Goal: Find specific page/section: Find specific page/section

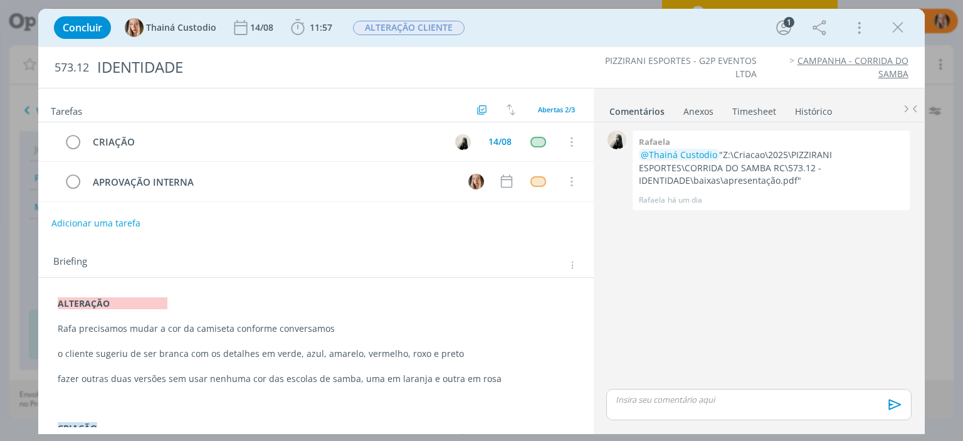
click at [898, 27] on icon "dialog" at bounding box center [898, 27] width 19 height 19
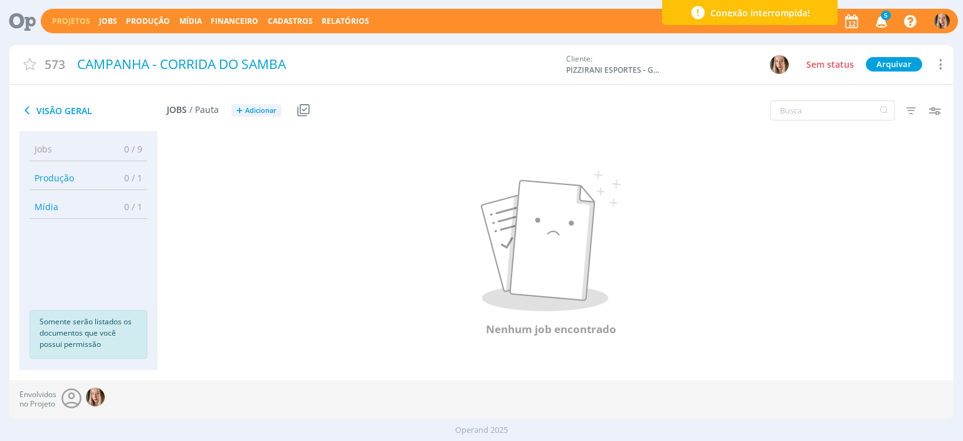
click at [77, 21] on link "Projetos" at bounding box center [71, 21] width 38 height 11
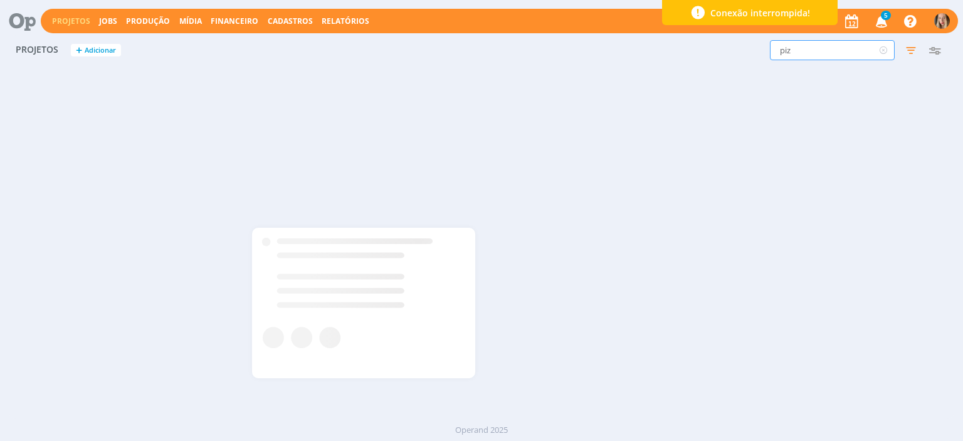
drag, startPoint x: 808, startPoint y: 45, endPoint x: 631, endPoint y: 73, distance: 179.2
click at [631, 73] on div "Projetos + Adicionar piz Filtros Filtrar Limpar piz Status Clientes Selecione D…" at bounding box center [481, 227] width 944 height 384
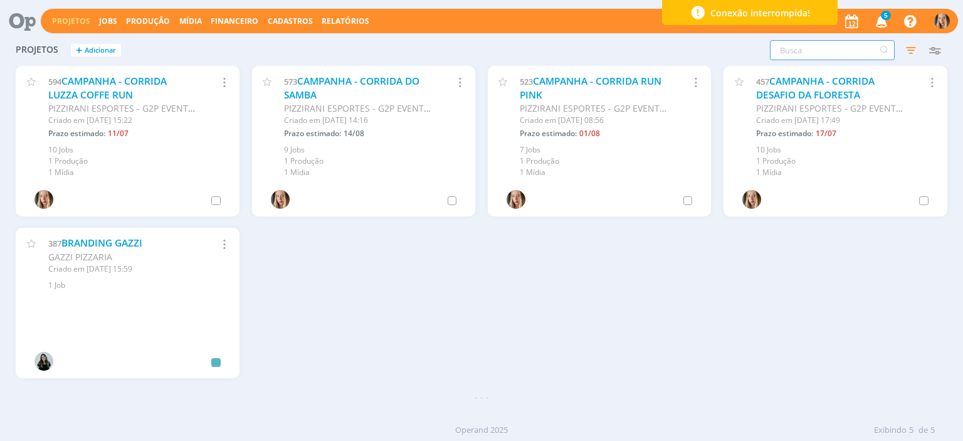
type input "l"
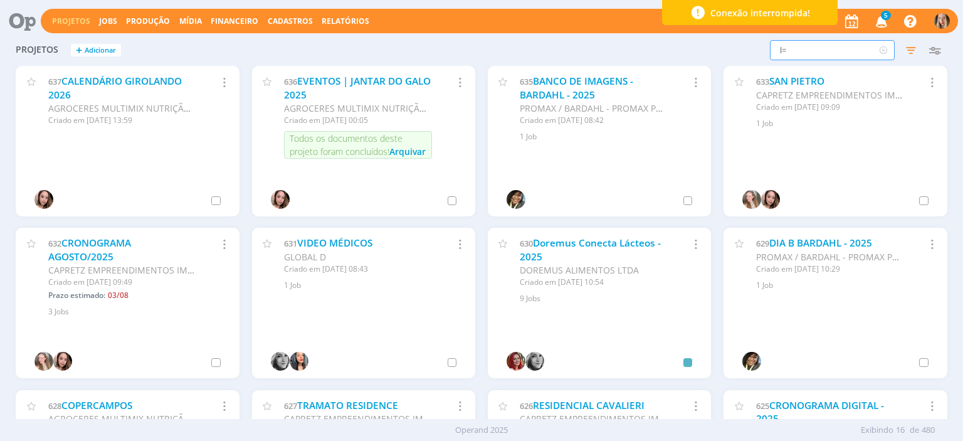
type input "l"
type input "desafio da floresta"
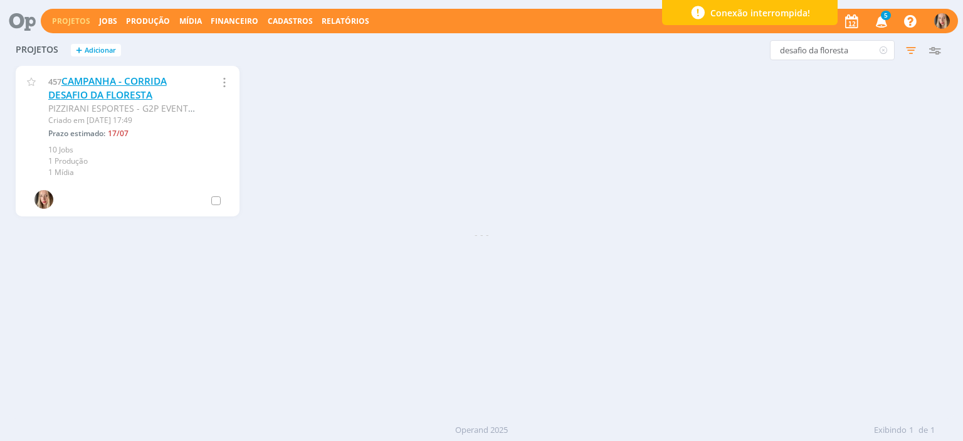
click at [90, 87] on link "CAMPANHA - CORRIDA DESAFIO DA FLORESTA" at bounding box center [107, 88] width 119 height 27
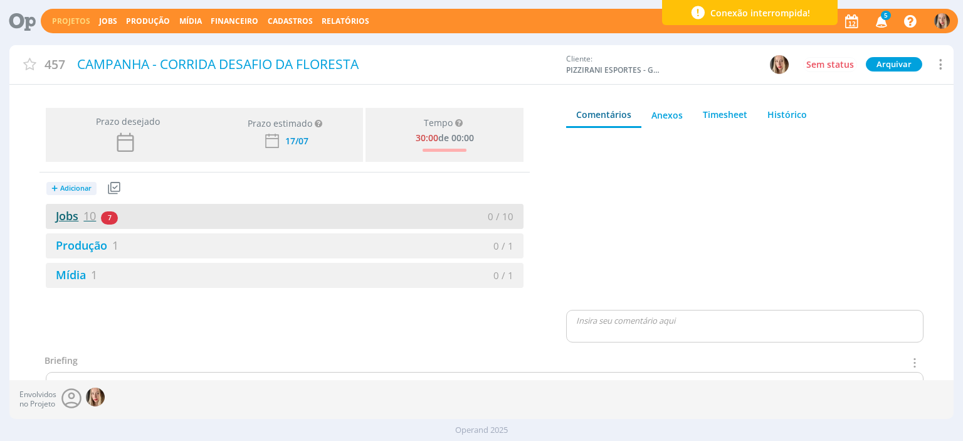
click at [59, 217] on link "Jobs 10" at bounding box center [71, 215] width 50 height 15
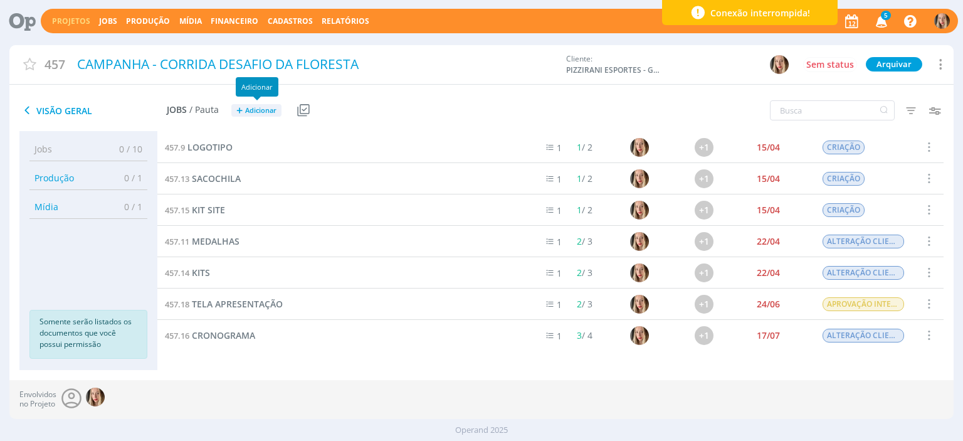
click at [276, 111] on span "Adicionar" at bounding box center [260, 111] width 31 height 8
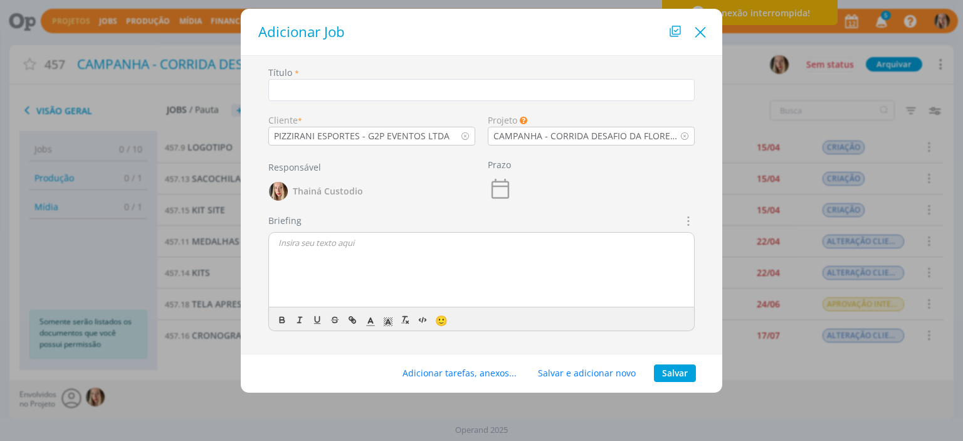
click at [700, 40] on icon "Close" at bounding box center [700, 32] width 19 height 19
click at [700, 40] on div at bounding box center [481, 220] width 963 height 441
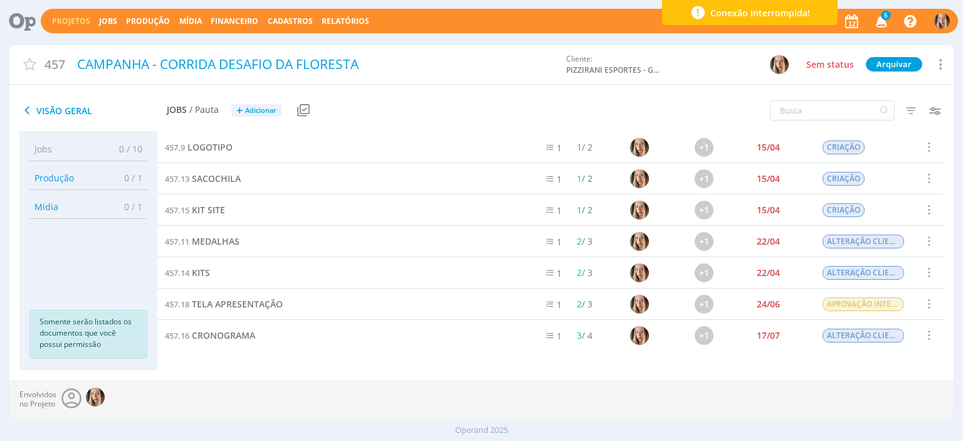
scroll to position [100, 0]
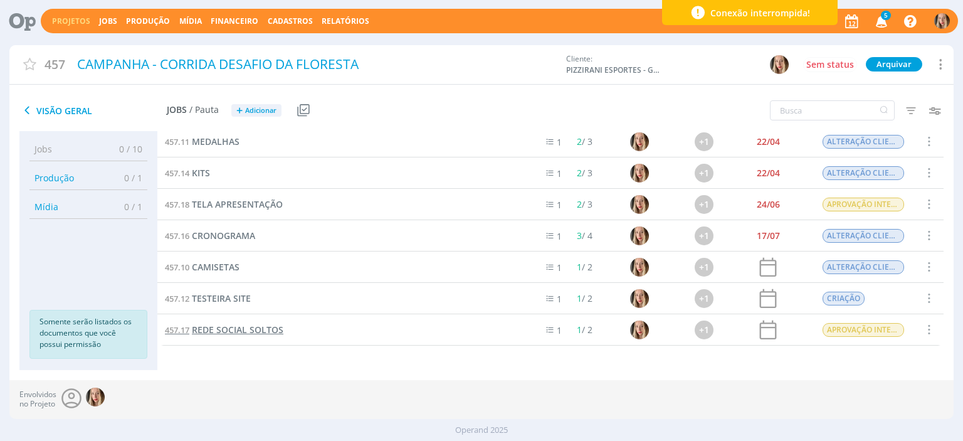
click at [240, 333] on span "REDE SOCIAL SOLTOS" at bounding box center [238, 330] width 92 height 12
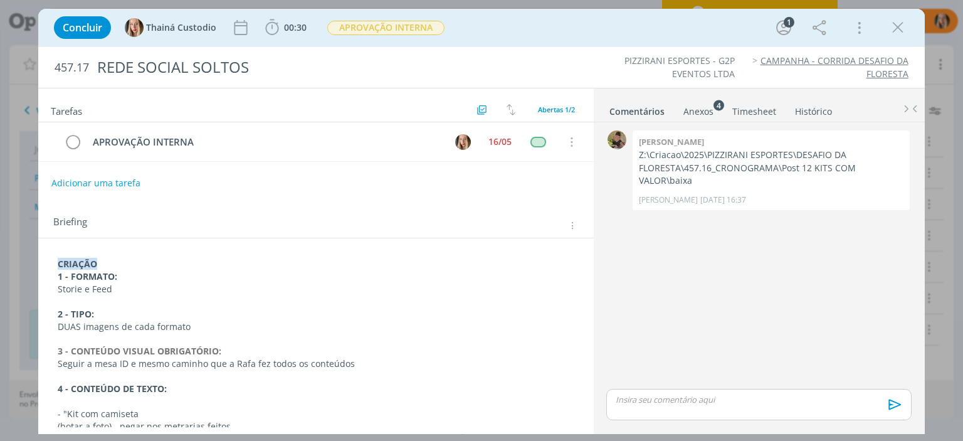
drag, startPoint x: 58, startPoint y: 261, endPoint x: 110, endPoint y: 260, distance: 52.7
click at [97, 262] on strong "CRIAÇÃO" at bounding box center [78, 264] width 40 height 12
copy strong "CRIAÇÃO"
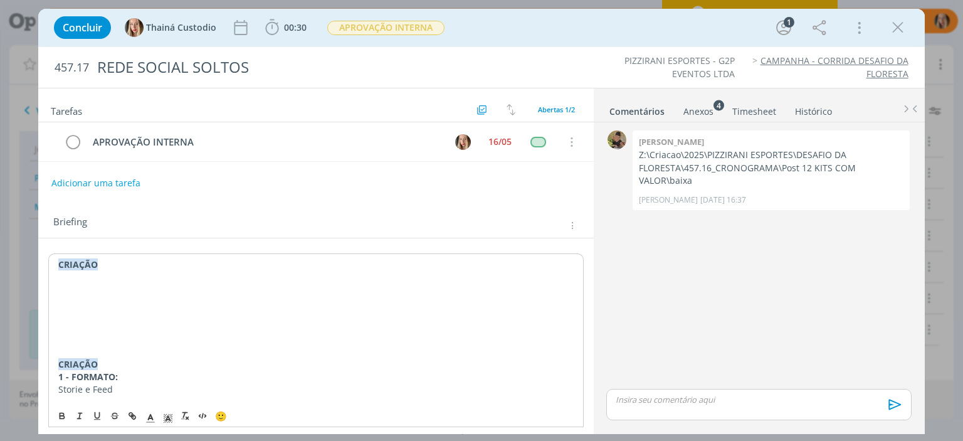
click at [90, 279] on p "dialog" at bounding box center [315, 277] width 515 height 13
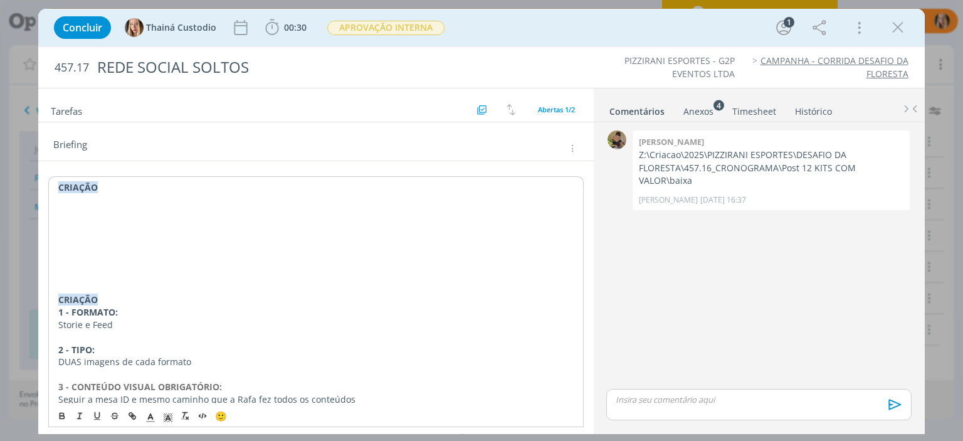
scroll to position [77, 0]
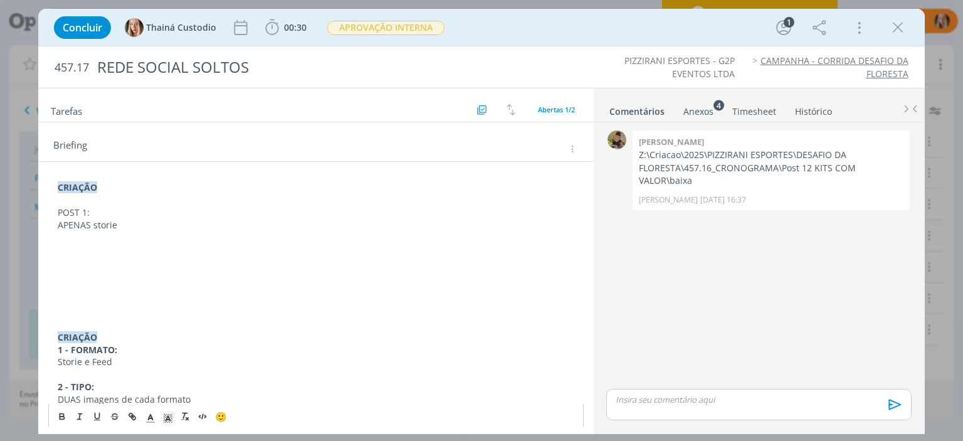
click at [88, 215] on p "POST 1:" at bounding box center [316, 212] width 516 height 13
click at [95, 213] on p "POST 1:" at bounding box center [316, 212] width 516 height 13
click at [56, 228] on div "CRIAÇÃO POST 1: serão 2 stories APENAS storie CRIAÇÃO 1 - FORMATO: Storie e Fee…" at bounding box center [315, 449] width 535 height 545
drag, startPoint x: 87, startPoint y: 213, endPoint x: 70, endPoint y: 258, distance: 48.0
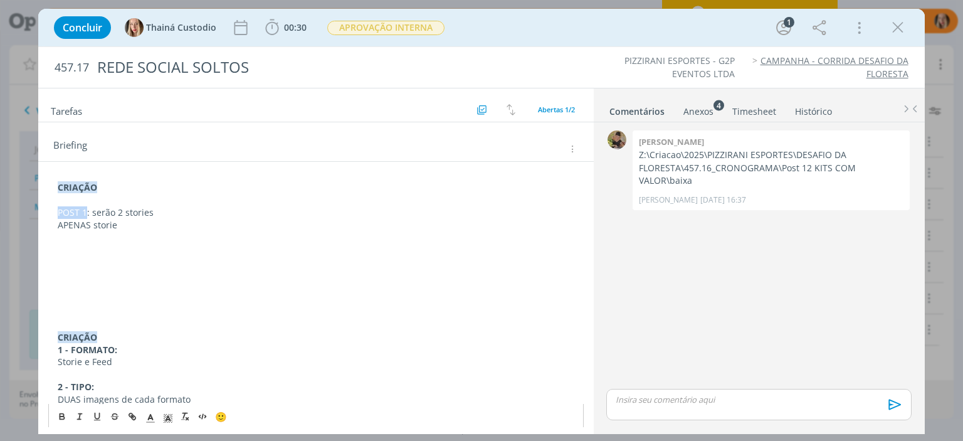
click at [51, 213] on div "CRIAÇÃO POST 1: serão 2 stories APENAS storie CRIAÇÃO 1 - FORMATO: Storie e Fee…" at bounding box center [315, 449] width 535 height 545
click at [80, 222] on p "APENAS storie" at bounding box center [316, 225] width 516 height 13
click at [88, 214] on p "POST 1: serão 2 stories" at bounding box center [316, 212] width 516 height 13
click at [88, 213] on p "- serão 2 stories" at bounding box center [316, 212] width 516 height 13
click at [61, 213] on p "- serão 2 stories" at bounding box center [316, 212] width 516 height 13
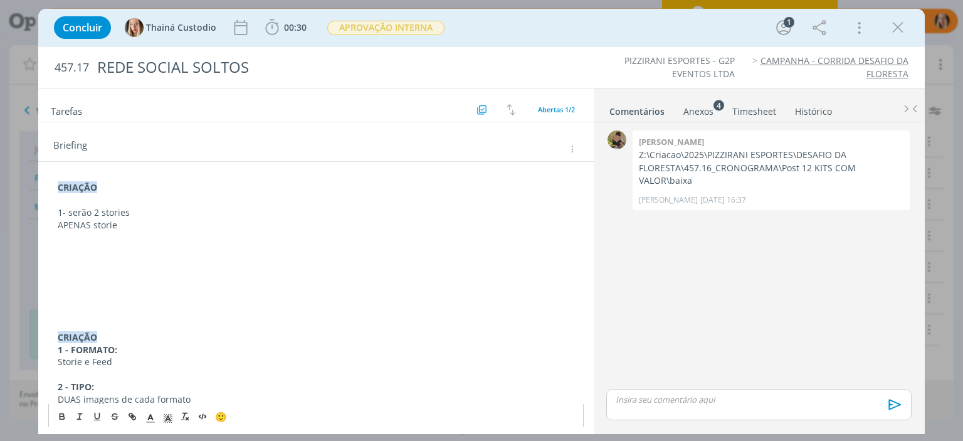
click at [60, 224] on p "APENAS storie" at bounding box center [316, 225] width 516 height 13
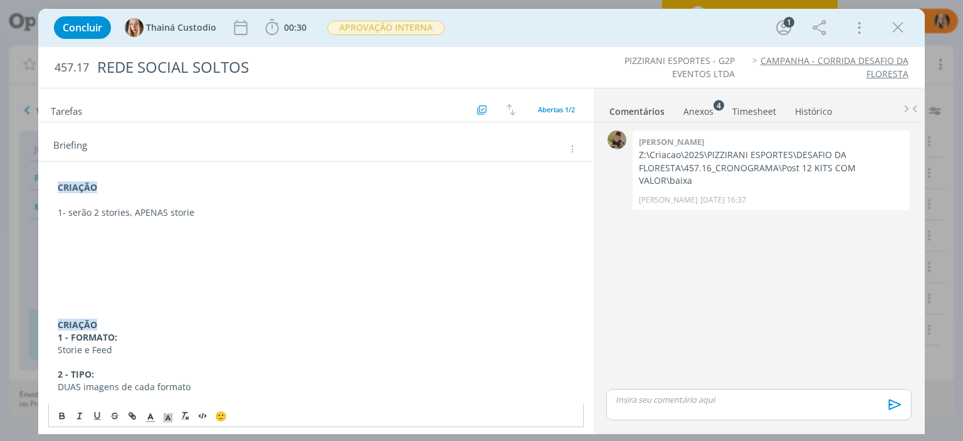
click at [107, 231] on p "dialog" at bounding box center [316, 237] width 516 height 13
click at [83, 231] on p "dialog" at bounding box center [316, 237] width 516 height 13
click at [65, 225] on p "dialog" at bounding box center [316, 225] width 516 height 13
click at [65, 213] on p "1- serão 2 stories, APENAS storie" at bounding box center [316, 212] width 516 height 13
click at [69, 223] on p "-" at bounding box center [316, 225] width 516 height 13
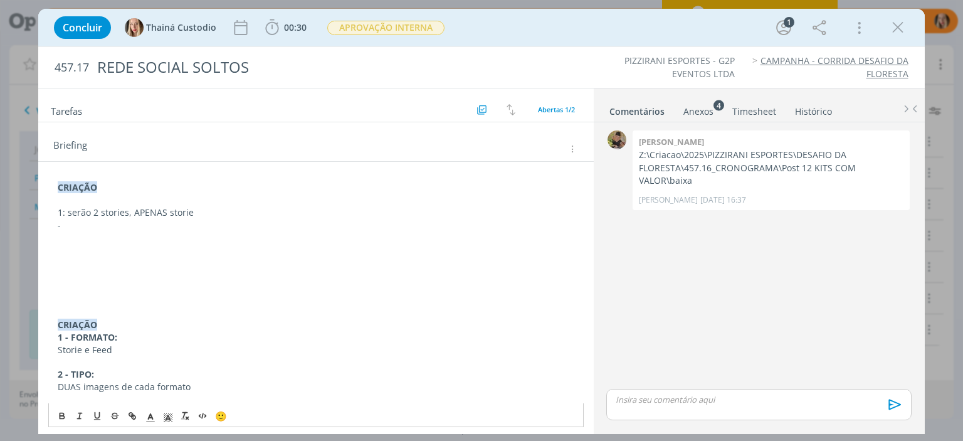
click at [65, 213] on p "1: serão 2 stories, APENAS storie" at bounding box center [316, 212] width 516 height 13
click at [69, 225] on p "-" at bounding box center [316, 225] width 516 height 13
click at [219, 219] on p "storie 1:" at bounding box center [316, 225] width 516 height 13
click at [216, 219] on p "storie 1:" at bounding box center [316, 225] width 516 height 13
click at [208, 213] on p "1- serão 2 stories, APENAS storie" at bounding box center [316, 212] width 516 height 13
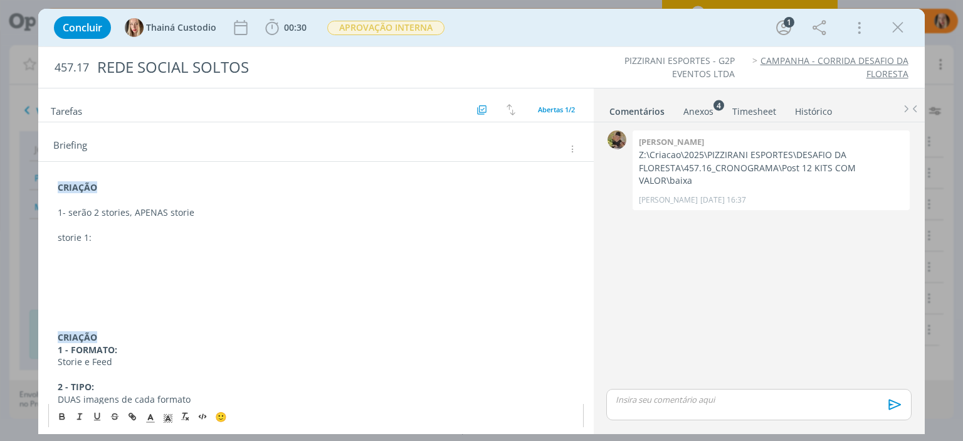
click at [98, 246] on p "dialog" at bounding box center [316, 250] width 516 height 13
click at [105, 238] on p "storie 1:" at bounding box center [316, 237] width 516 height 13
